Goal: Information Seeking & Learning: Learn about a topic

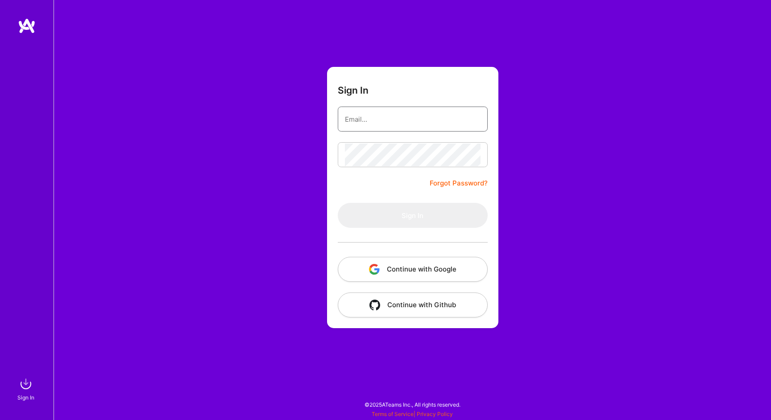
type input "[EMAIL_ADDRESS][DOMAIN_NAME]"
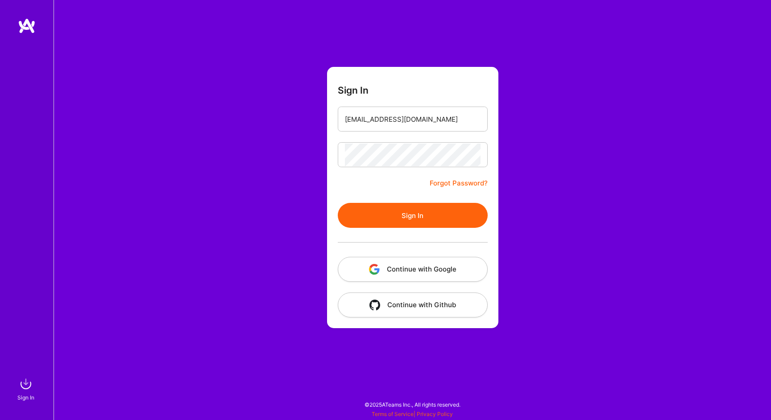
click at [422, 217] on button "Sign In" at bounding box center [413, 215] width 150 height 25
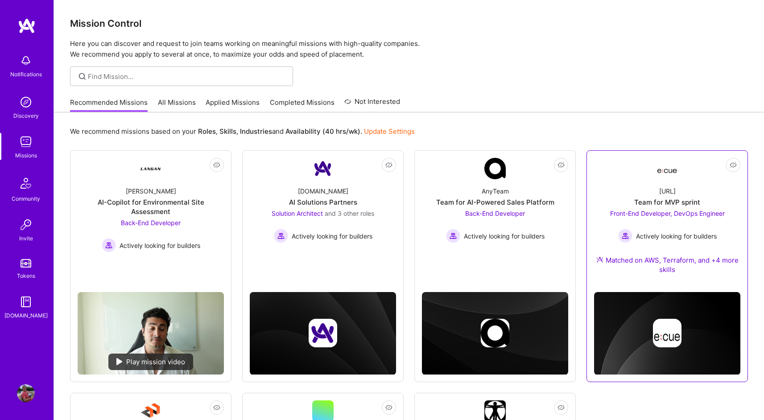
click at [701, 191] on div "[URL] Team for MVP sprint Front-End Developer, DevOps Engineer Actively looking…" at bounding box center [667, 232] width 146 height 106
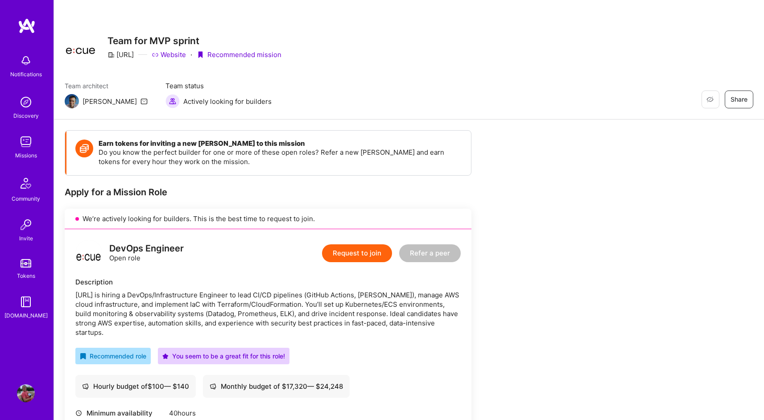
scroll to position [98, 0]
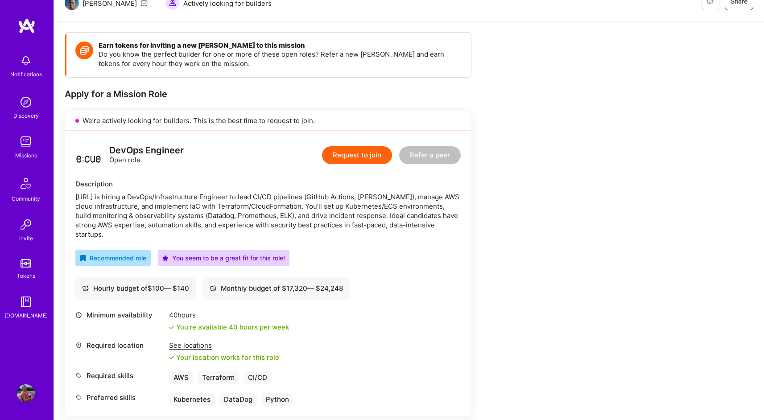
drag, startPoint x: 116, startPoint y: 198, endPoint x: 177, endPoint y: 232, distance: 69.9
click at [177, 232] on div "[URL] is hiring a DevOps/Infrastructure Engineer to lead CI/CD pipelines (GitHu…" at bounding box center [267, 215] width 385 height 47
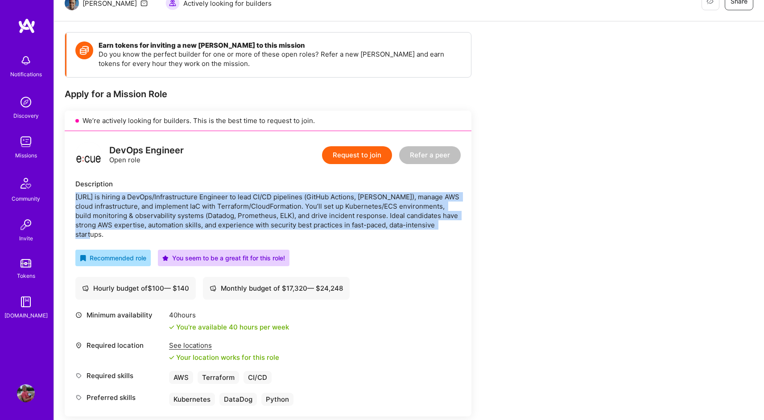
drag, startPoint x: 177, startPoint y: 232, endPoint x: 167, endPoint y: 189, distance: 43.5
click at [167, 189] on div "Description [URL] is hiring a DevOps/Infrastructure Engineer to lead CI/CD pipe…" at bounding box center [267, 209] width 385 height 60
drag, startPoint x: 167, startPoint y: 191, endPoint x: 180, endPoint y: 234, distance: 44.7
click at [180, 234] on div "Description [URL] is hiring a DevOps/Infrastructure Engineer to lead CI/CD pipe…" at bounding box center [267, 209] width 385 height 60
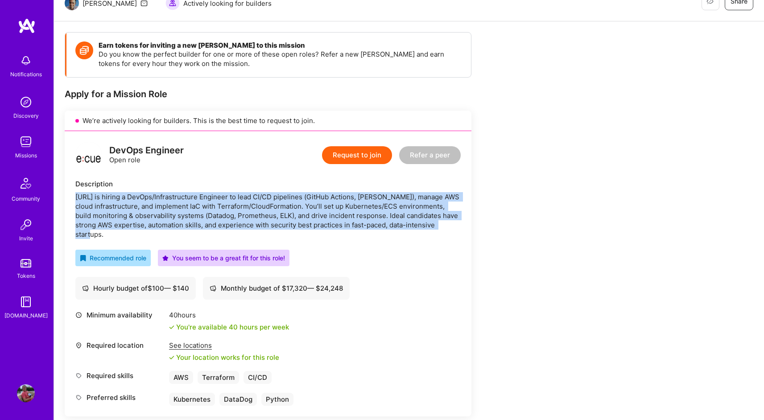
click at [180, 234] on div "[URL] is hiring a DevOps/Infrastructure Engineer to lead CI/CD pipelines (GitHu…" at bounding box center [267, 215] width 385 height 47
drag, startPoint x: 180, startPoint y: 234, endPoint x: 178, endPoint y: 194, distance: 39.7
click at [178, 194] on div "[URL] is hiring a DevOps/Infrastructure Engineer to lead CI/CD pipelines (GitHu…" at bounding box center [267, 215] width 385 height 47
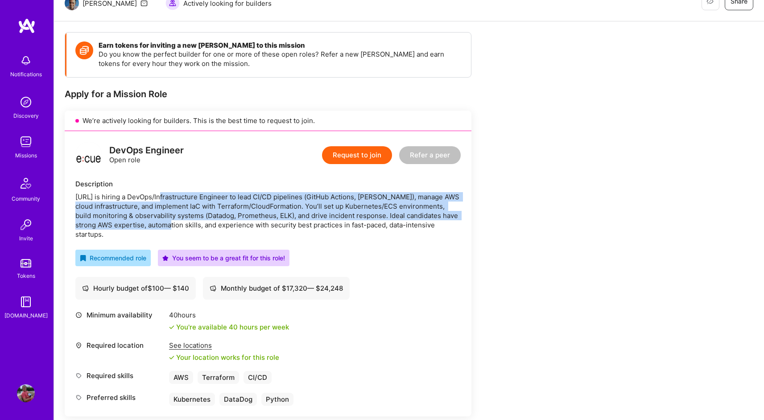
drag, startPoint x: 178, startPoint y: 194, endPoint x: 172, endPoint y: 229, distance: 35.9
click at [172, 229] on div "[URL] is hiring a DevOps/Infrastructure Engineer to lead CI/CD pipelines (GitHu…" at bounding box center [267, 215] width 385 height 47
drag, startPoint x: 172, startPoint y: 216, endPoint x: 172, endPoint y: 186, distance: 29.9
click at [172, 186] on div "Description [URL] is hiring a DevOps/Infrastructure Engineer to lead CI/CD pipe…" at bounding box center [267, 209] width 385 height 60
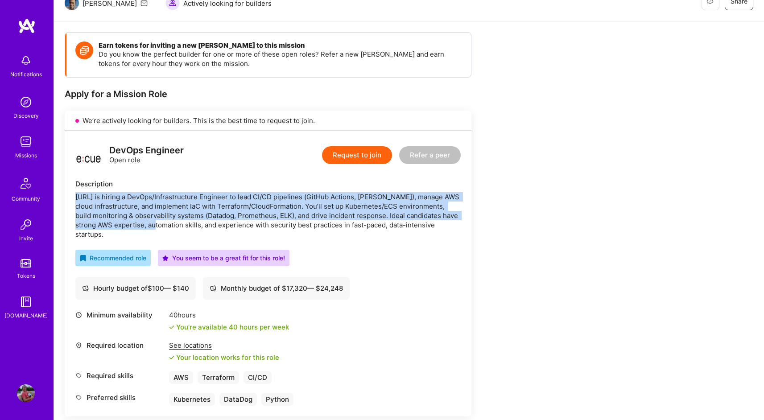
click at [172, 186] on div "Description" at bounding box center [267, 183] width 385 height 9
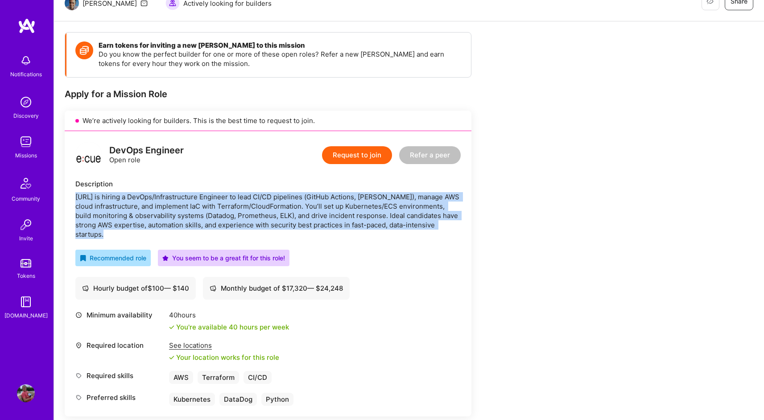
drag, startPoint x: 172, startPoint y: 186, endPoint x: 166, endPoint y: 234, distance: 48.1
click at [166, 234] on div "Description [URL] is hiring a DevOps/Infrastructure Engineer to lead CI/CD pipe…" at bounding box center [267, 209] width 385 height 60
click at [166, 234] on div "[URL] is hiring a DevOps/Infrastructure Engineer to lead CI/CD pipelines (GitHu…" at bounding box center [267, 215] width 385 height 47
drag, startPoint x: 166, startPoint y: 234, endPoint x: 166, endPoint y: 188, distance: 45.9
click at [166, 188] on div "Description [URL] is hiring a DevOps/Infrastructure Engineer to lead CI/CD pipe…" at bounding box center [267, 209] width 385 height 60
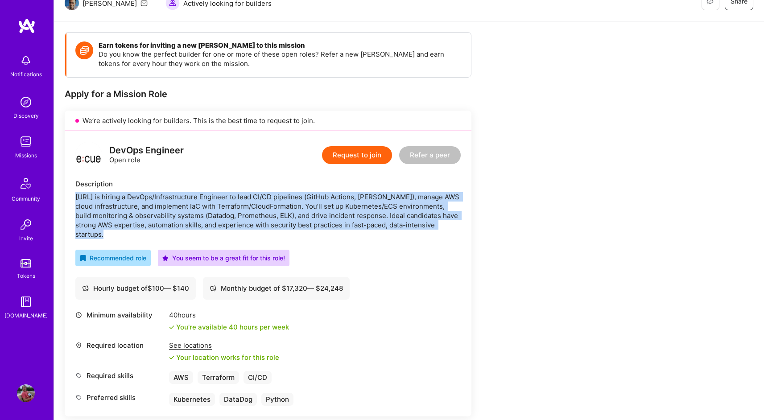
click at [166, 188] on div "Description" at bounding box center [267, 183] width 385 height 9
drag, startPoint x: 166, startPoint y: 188, endPoint x: 161, endPoint y: 236, distance: 48.5
click at [161, 236] on div "Description [URL] is hiring a DevOps/Infrastructure Engineer to lead CI/CD pipe…" at bounding box center [267, 209] width 385 height 60
click at [161, 236] on div "[URL] is hiring a DevOps/Infrastructure Engineer to lead CI/CD pipelines (GitHu…" at bounding box center [267, 215] width 385 height 47
drag, startPoint x: 161, startPoint y: 236, endPoint x: 168, endPoint y: 186, distance: 50.8
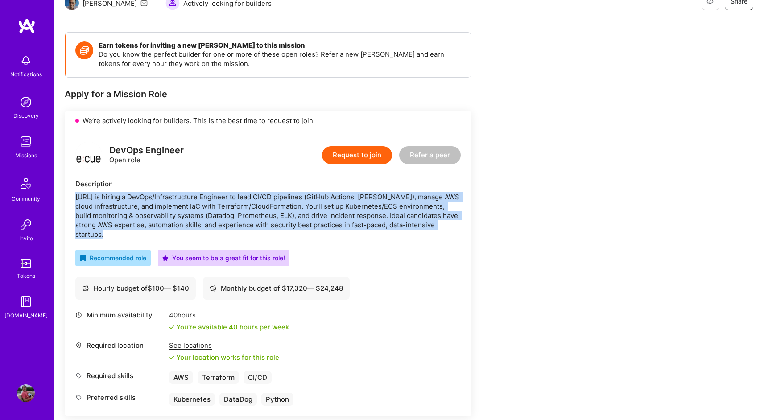
click at [168, 186] on div "Description [URL] is hiring a DevOps/Infrastructure Engineer to lead CI/CD pipe…" at bounding box center [267, 209] width 385 height 60
click at [168, 186] on div "Description" at bounding box center [267, 183] width 385 height 9
drag, startPoint x: 168, startPoint y: 186, endPoint x: 163, endPoint y: 230, distance: 44.0
click at [163, 230] on div "Description [URL] is hiring a DevOps/Infrastructure Engineer to lead CI/CD pipe…" at bounding box center [267, 209] width 385 height 60
click at [163, 230] on div "[URL] is hiring a DevOps/Infrastructure Engineer to lead CI/CD pipelines (GitHu…" at bounding box center [267, 215] width 385 height 47
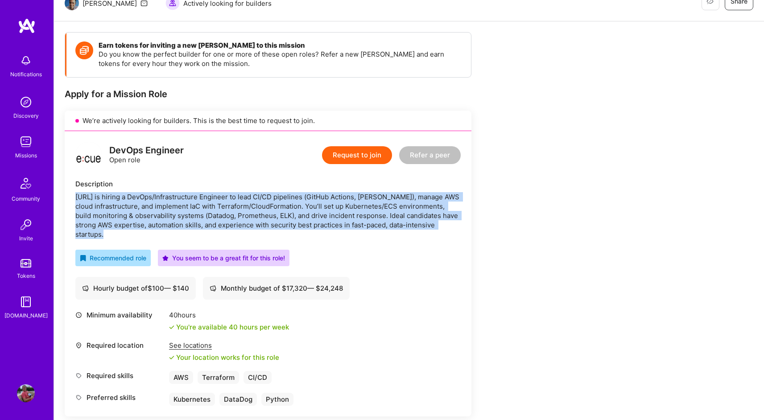
drag, startPoint x: 163, startPoint y: 230, endPoint x: 163, endPoint y: 184, distance: 45.9
click at [163, 184] on div "Description [URL] is hiring a DevOps/Infrastructure Engineer to lead CI/CD pipe…" at bounding box center [267, 209] width 385 height 60
click at [163, 184] on div "Description" at bounding box center [267, 183] width 385 height 9
drag, startPoint x: 163, startPoint y: 184, endPoint x: 151, endPoint y: 239, distance: 56.1
click at [151, 239] on div "Description [URL] is hiring a DevOps/Infrastructure Engineer to lead CI/CD pipe…" at bounding box center [267, 209] width 385 height 60
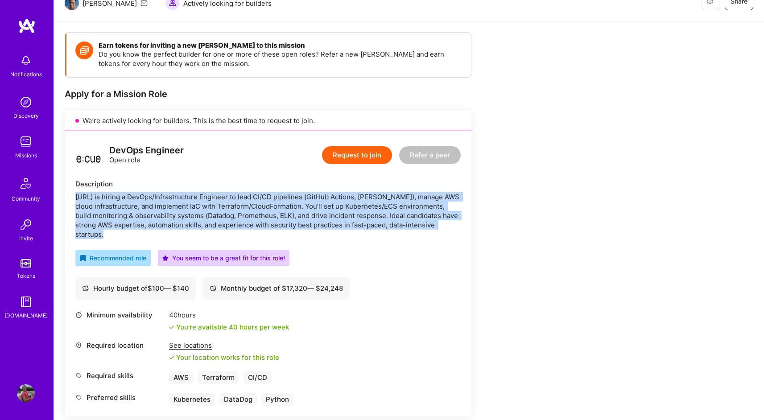
click at [151, 239] on div "[URL] is hiring a DevOps/Infrastructure Engineer to lead CI/CD pipelines (GitHu…" at bounding box center [267, 215] width 385 height 47
drag, startPoint x: 155, startPoint y: 206, endPoint x: 158, endPoint y: 183, distance: 23.0
click at [158, 183] on div "Description [URL] is hiring a DevOps/Infrastructure Engineer to lead CI/CD pipe…" at bounding box center [267, 209] width 385 height 60
click at [158, 183] on div "Description" at bounding box center [267, 183] width 385 height 9
drag, startPoint x: 158, startPoint y: 183, endPoint x: 156, endPoint y: 231, distance: 48.3
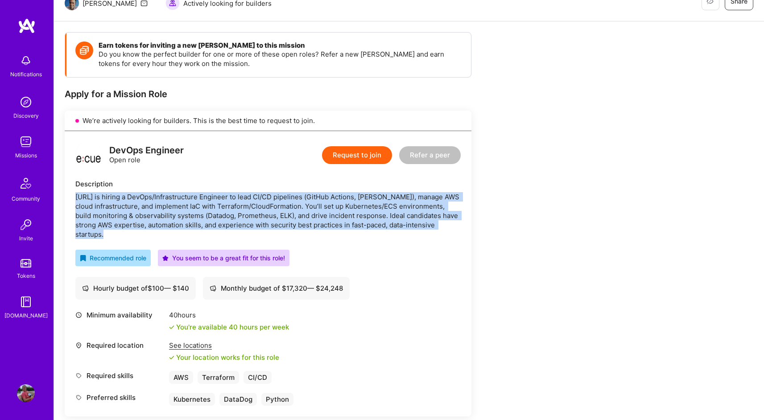
click at [156, 231] on div "Description [URL] is hiring a DevOps/Infrastructure Engineer to lead CI/CD pipe…" at bounding box center [267, 209] width 385 height 60
click at [156, 231] on div "[URL] is hiring a DevOps/Infrastructure Engineer to lead CI/CD pipelines (GitHu…" at bounding box center [267, 215] width 385 height 47
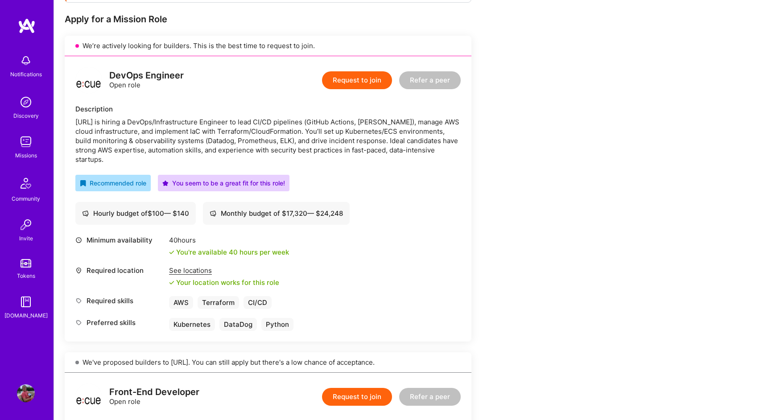
scroll to position [404, 0]
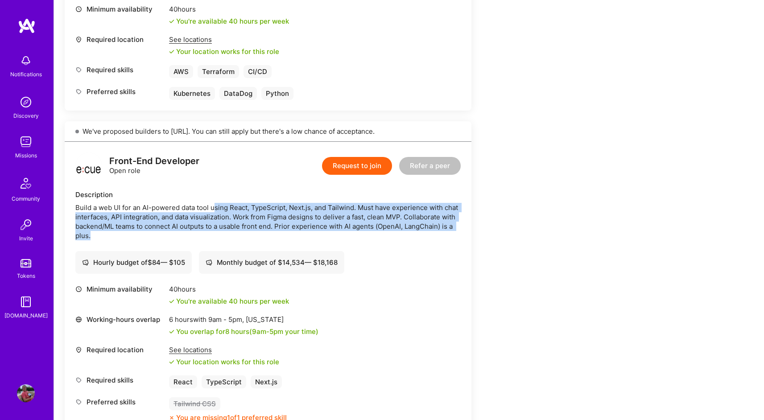
drag, startPoint x: 216, startPoint y: 203, endPoint x: 183, endPoint y: 235, distance: 45.1
click at [183, 235] on div "Build a web UI for an AI-powered data tool using React, TypeScript, Next.js, an…" at bounding box center [267, 221] width 385 height 37
drag, startPoint x: 183, startPoint y: 235, endPoint x: 184, endPoint y: 203, distance: 31.7
click at [184, 203] on div "Build a web UI for an AI-powered data tool using React, TypeScript, Next.js, an…" at bounding box center [267, 221] width 385 height 37
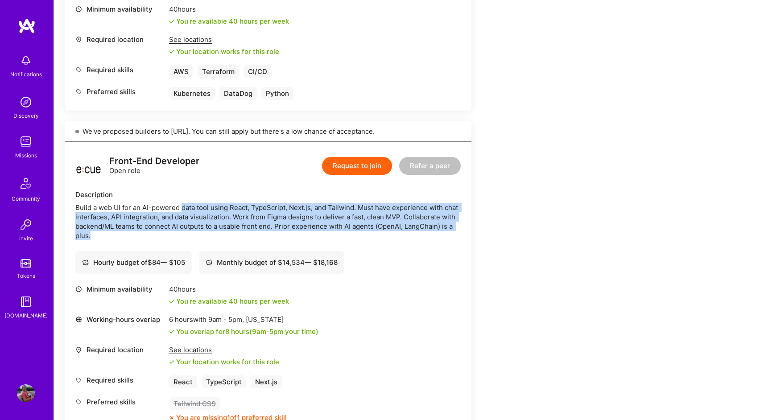
click at [184, 203] on div "Build a web UI for an AI-powered data tool using React, TypeScript, Next.js, an…" at bounding box center [267, 221] width 385 height 37
drag, startPoint x: 184, startPoint y: 203, endPoint x: 172, endPoint y: 240, distance: 39.1
click at [172, 240] on div "Build a web UI for an AI-powered data tool using React, TypeScript, Next.js, an…" at bounding box center [267, 221] width 385 height 37
drag, startPoint x: 172, startPoint y: 240, endPoint x: 173, endPoint y: 208, distance: 32.1
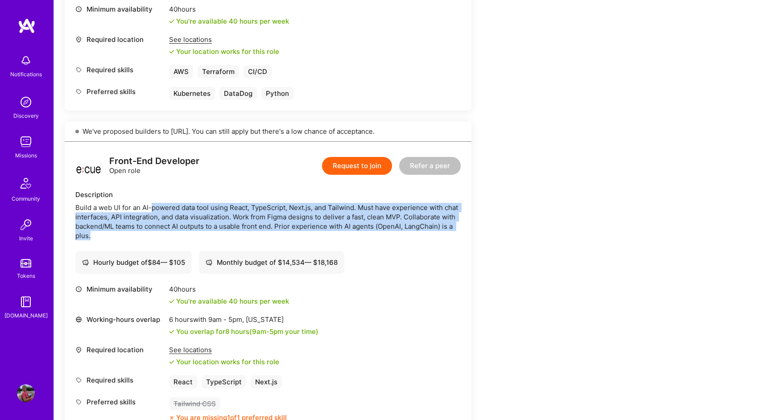
click at [173, 208] on div "Build a web UI for an AI-powered data tool using React, TypeScript, Next.js, an…" at bounding box center [267, 221] width 385 height 37
drag, startPoint x: 173, startPoint y: 208, endPoint x: 168, endPoint y: 235, distance: 27.6
click at [168, 235] on div "Build a web UI for an AI-powered data tool using React, TypeScript, Next.js, an…" at bounding box center [267, 221] width 385 height 37
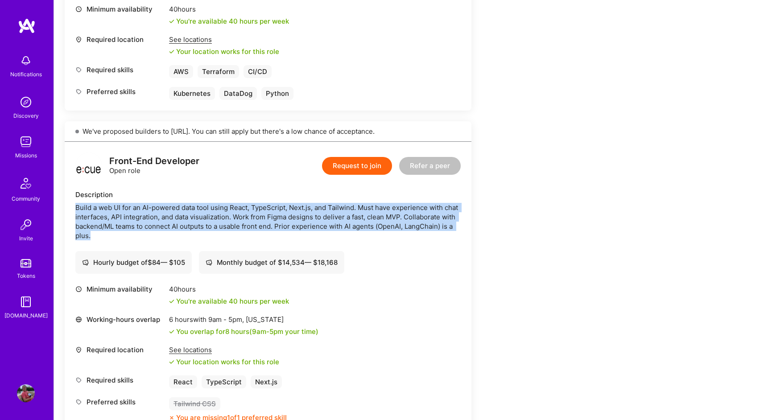
drag, startPoint x: 168, startPoint y: 235, endPoint x: 174, endPoint y: 201, distance: 34.8
click at [174, 201] on div "Description Build a web UI for an AI-powered data tool using React, TypeScript,…" at bounding box center [267, 215] width 385 height 50
drag, startPoint x: 174, startPoint y: 201, endPoint x: 160, endPoint y: 239, distance: 40.6
click at [160, 239] on div "Description Build a web UI for an AI-powered data tool using React, TypeScript,…" at bounding box center [267, 215] width 385 height 50
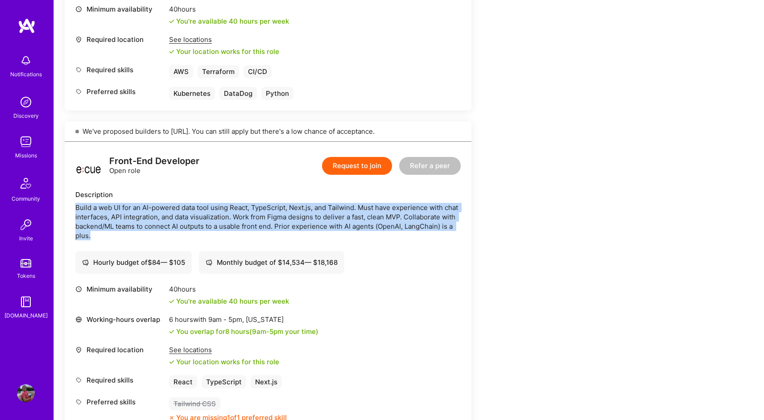
click at [160, 239] on div "Build a web UI for an AI-powered data tool using React, TypeScript, Next.js, an…" at bounding box center [267, 221] width 385 height 37
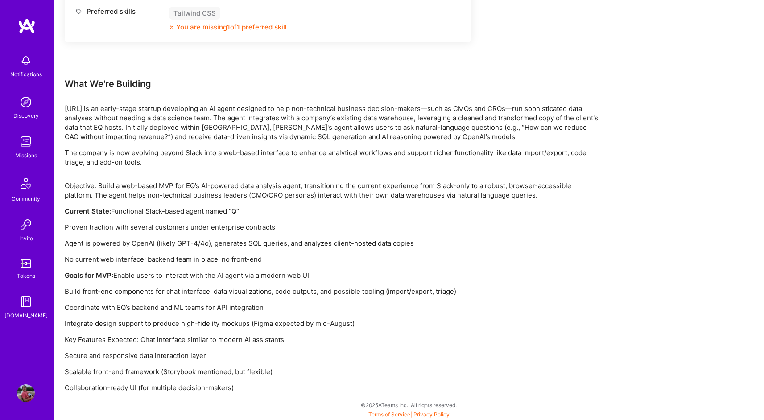
scroll to position [795, 0]
click at [175, 228] on p "Proven traction with several customers under enterprise contracts" at bounding box center [332, 226] width 535 height 9
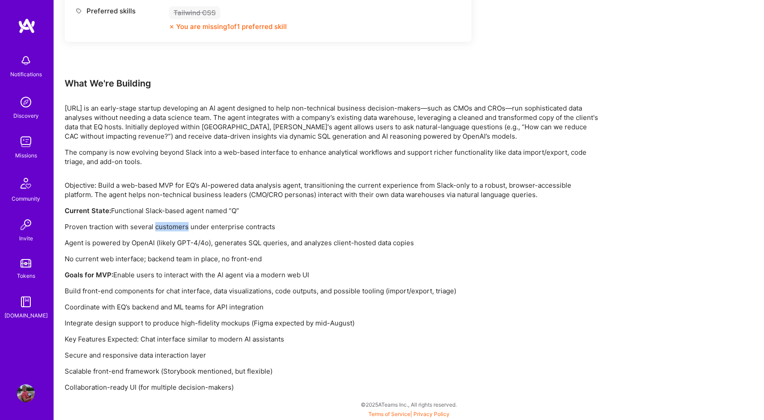
click at [175, 228] on p "Proven traction with several customers under enterprise contracts" at bounding box center [332, 226] width 535 height 9
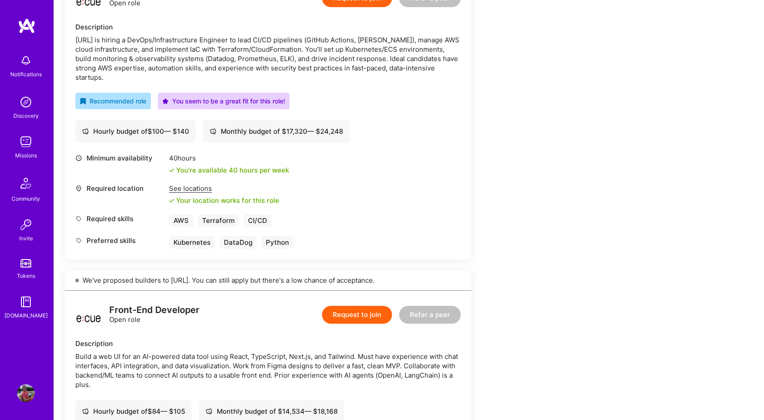
scroll to position [204, 0]
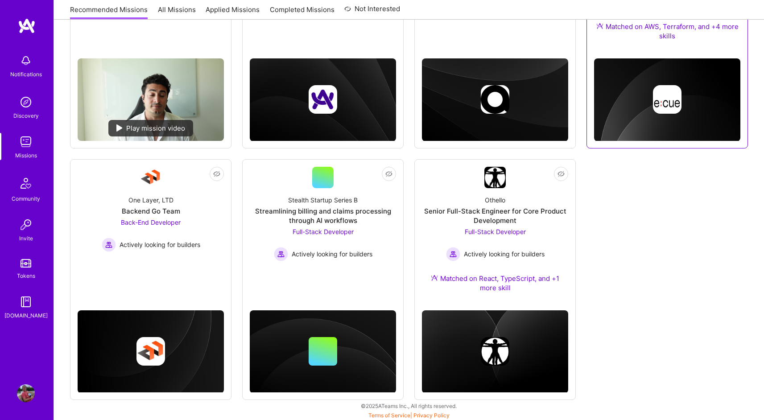
scroll to position [235, 0]
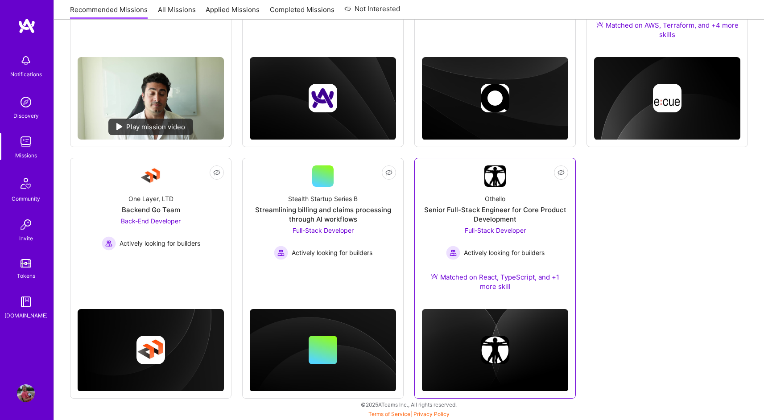
click at [535, 201] on div "Othello Senior Full-Stack Engineer for Core Product Development Full-Stack Deve…" at bounding box center [495, 244] width 146 height 115
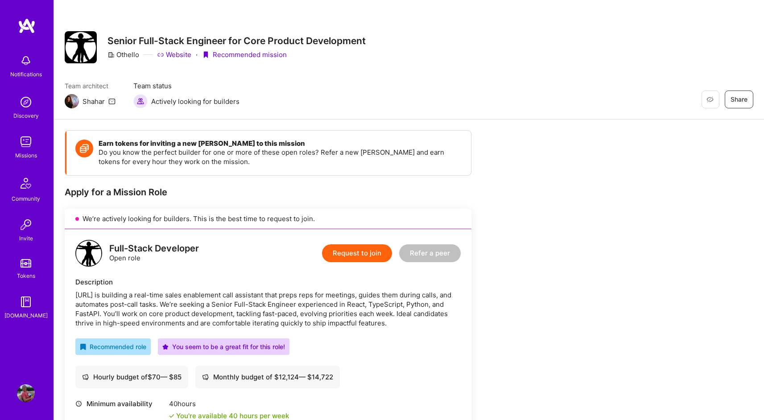
scroll to position [234, 0]
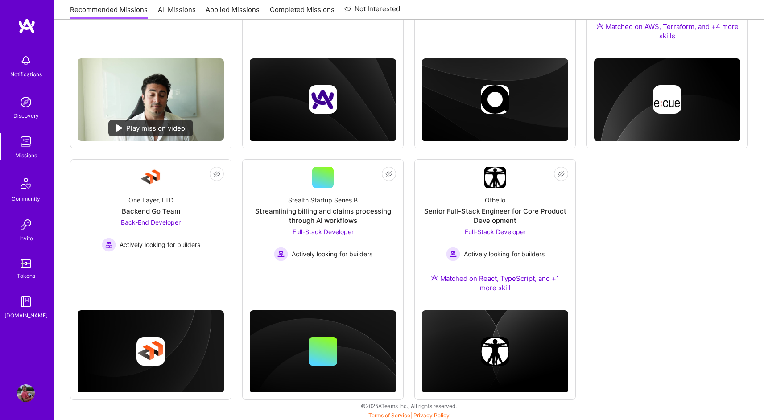
scroll to position [235, 0]
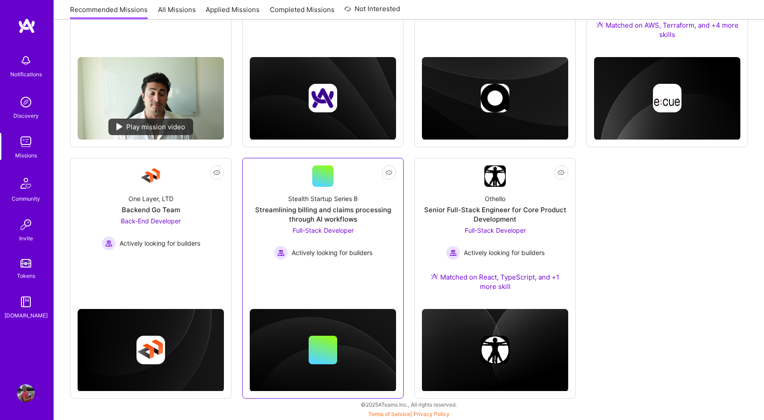
click at [351, 254] on span "Actively looking for builders" at bounding box center [332, 252] width 81 height 9
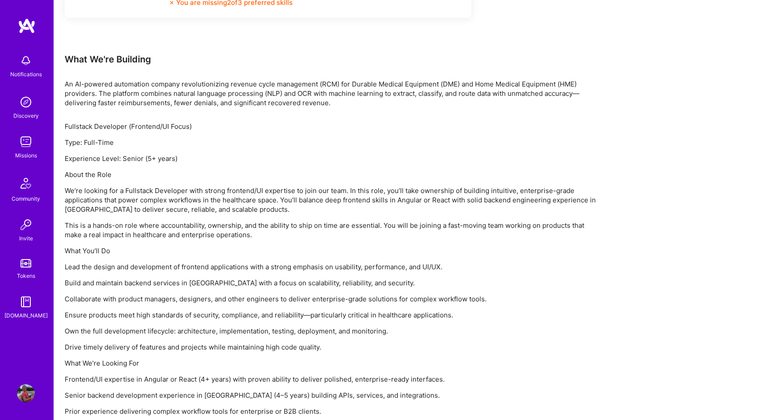
scroll to position [600, 0]
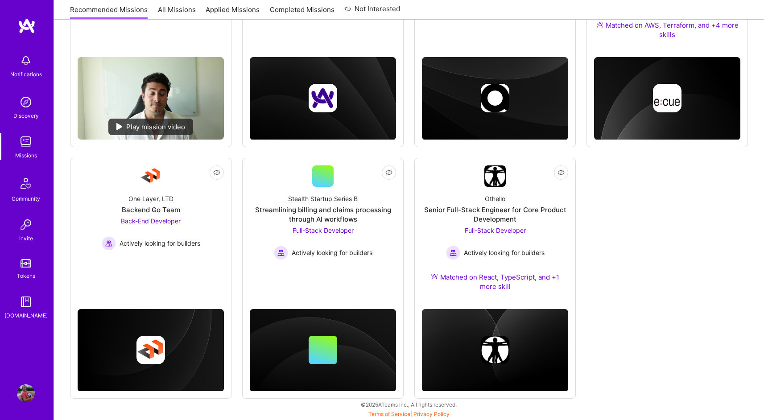
scroll to position [235, 0]
click at [205, 245] on div "One Layer, LTD Backend Go Team Back-End Developer Actively looking for builders" at bounding box center [151, 219] width 146 height 64
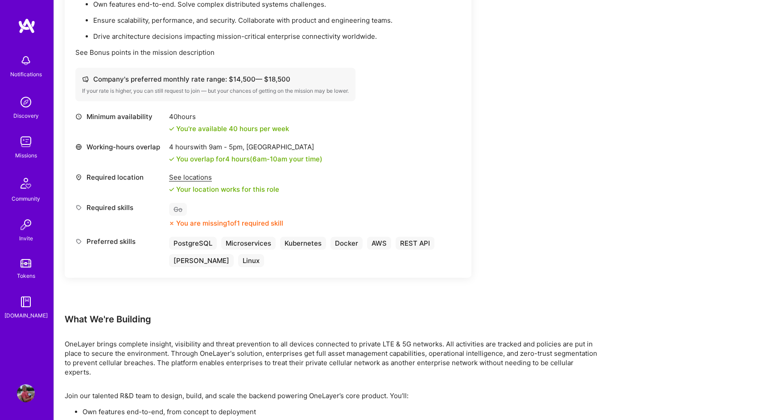
scroll to position [327, 0]
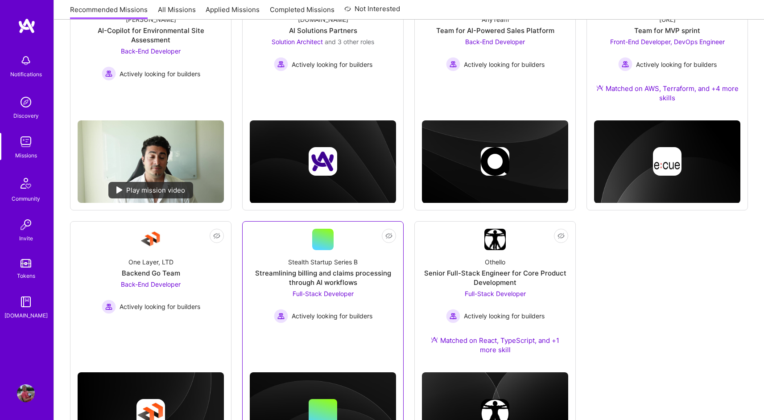
scroll to position [3, 0]
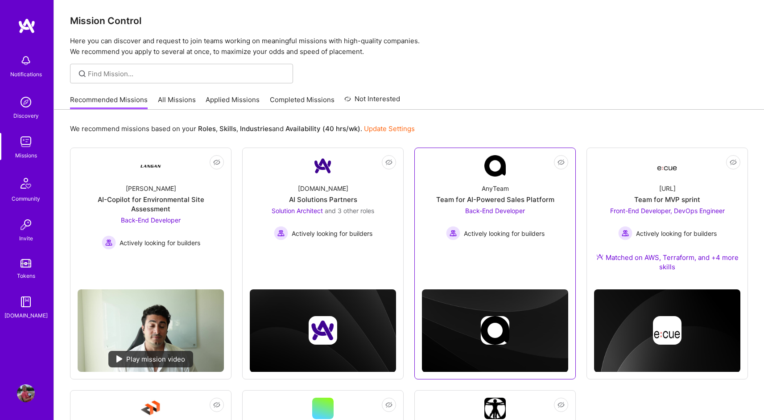
click at [507, 211] on span "Back-End Developer" at bounding box center [495, 211] width 60 height 8
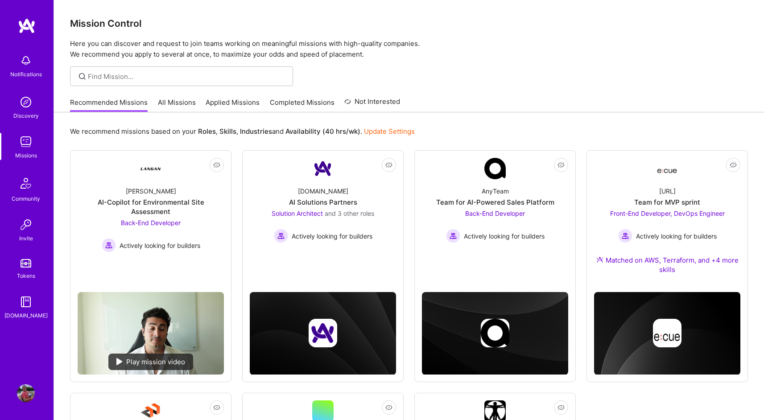
scroll to position [3, 0]
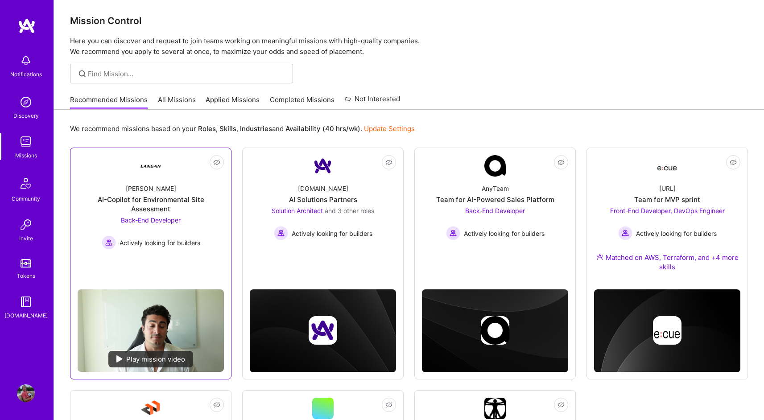
click at [157, 222] on div "Back-End Developer Actively looking for builders" at bounding box center [151, 232] width 99 height 34
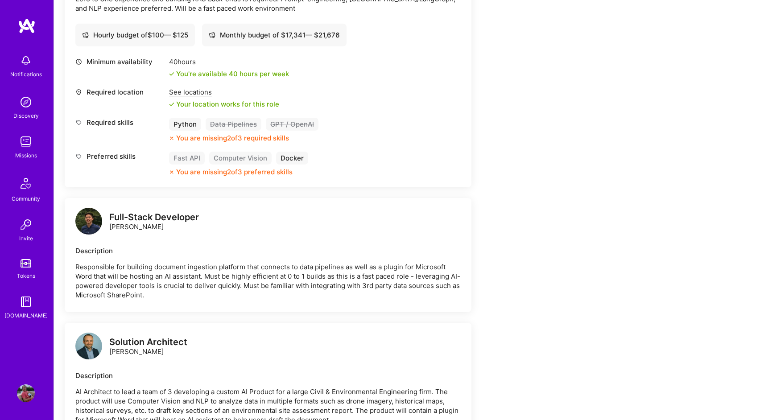
scroll to position [213, 0]
